Goal: Check status

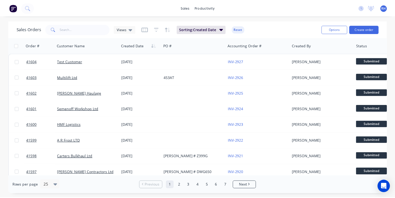
scroll to position [24, 0]
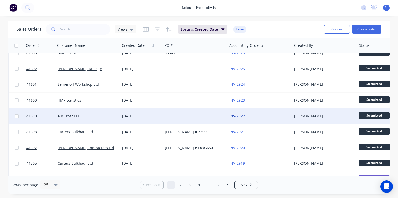
click at [242, 117] on link "INV-2922" at bounding box center [238, 115] width 16 height 5
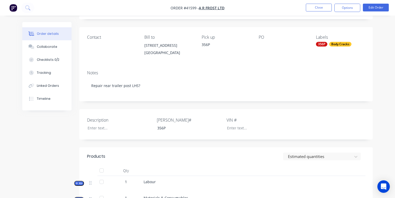
scroll to position [51, 0]
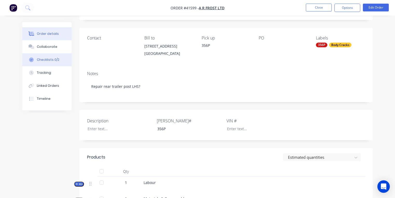
click at [52, 60] on div "Checklists 0/2" at bounding box center [48, 59] width 23 height 5
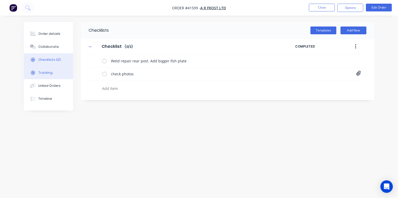
click at [51, 74] on div "Tracking" at bounding box center [45, 72] width 14 height 5
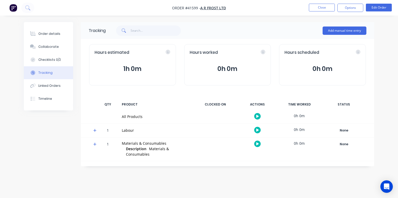
click at [95, 130] on icon at bounding box center [94, 130] width 3 height 3
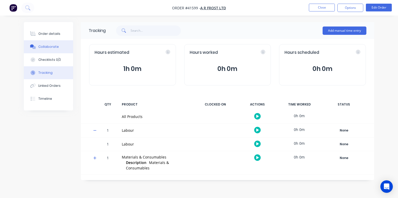
click at [48, 47] on div "Collaborate" at bounding box center [48, 46] width 20 height 5
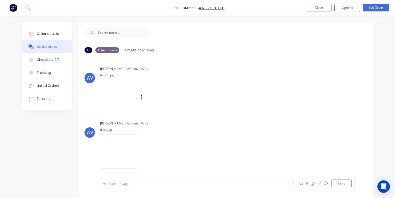
click at [116, 105] on img at bounding box center [118, 97] width 37 height 34
click at [120, 150] on img at bounding box center [118, 151] width 37 height 34
click at [48, 60] on div "Checklists 0/2" at bounding box center [48, 59] width 23 height 5
type textarea "x"
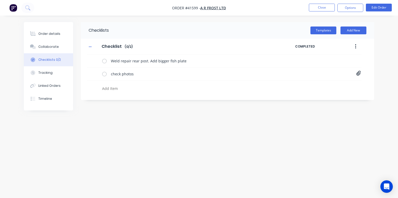
click at [14, 11] on img "button" at bounding box center [13, 8] width 8 height 8
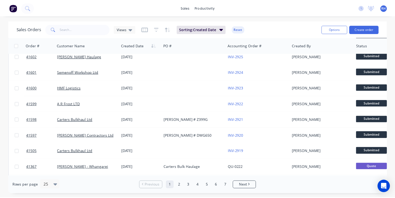
scroll to position [37, 0]
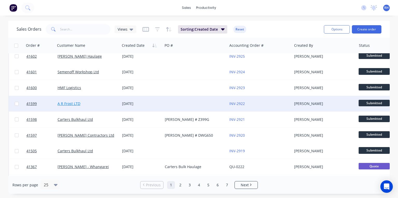
click at [76, 104] on link "A R Frost LTD" at bounding box center [69, 103] width 23 height 5
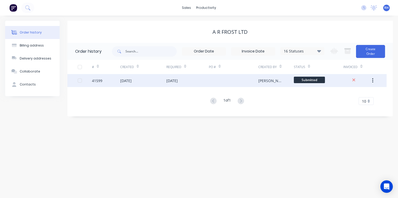
click at [145, 79] on div "[DATE]" at bounding box center [143, 80] width 46 height 13
